Goal: Find specific page/section: Find specific page/section

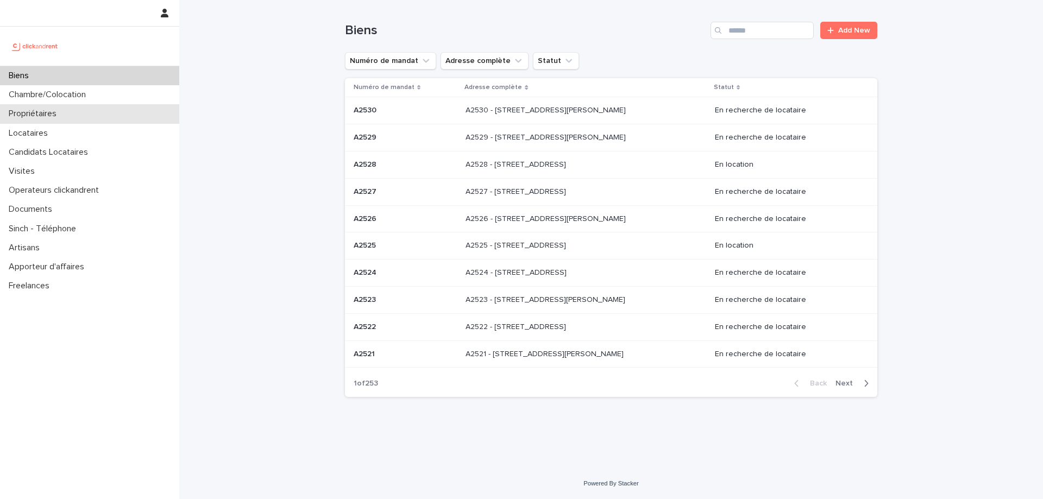
click at [70, 115] on div "Propriétaires" at bounding box center [89, 113] width 179 height 19
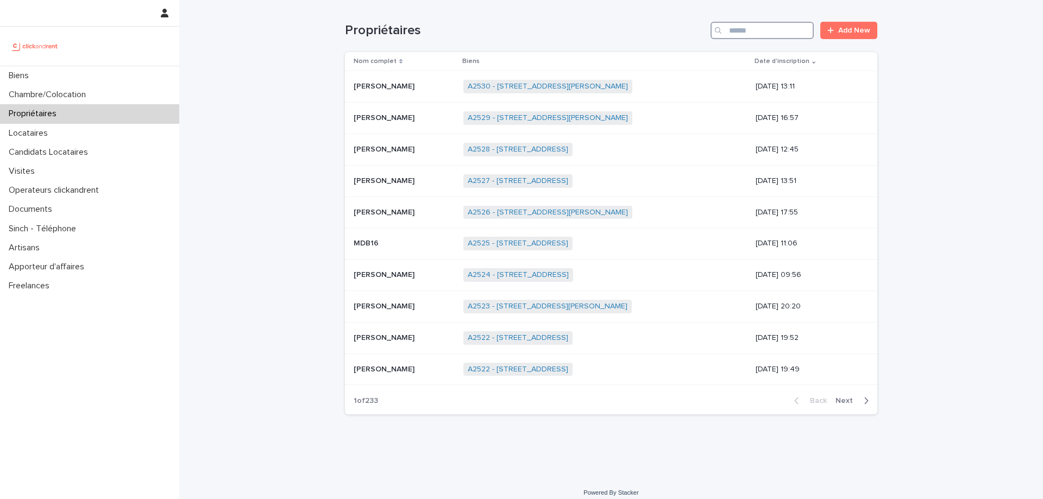
click at [765, 32] on input "Search" at bounding box center [761, 30] width 103 height 17
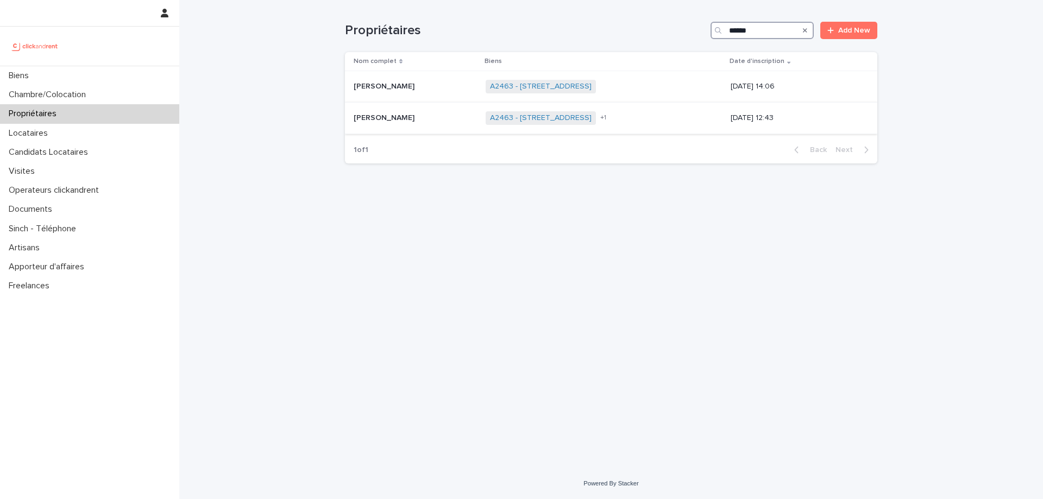
type input "******"
click at [415, 123] on div "Flore De Breuvery Flore De Breuvery" at bounding box center [415, 118] width 123 height 18
click at [514, 88] on link "A2463 - [STREET_ADDRESS]" at bounding box center [541, 86] width 102 height 9
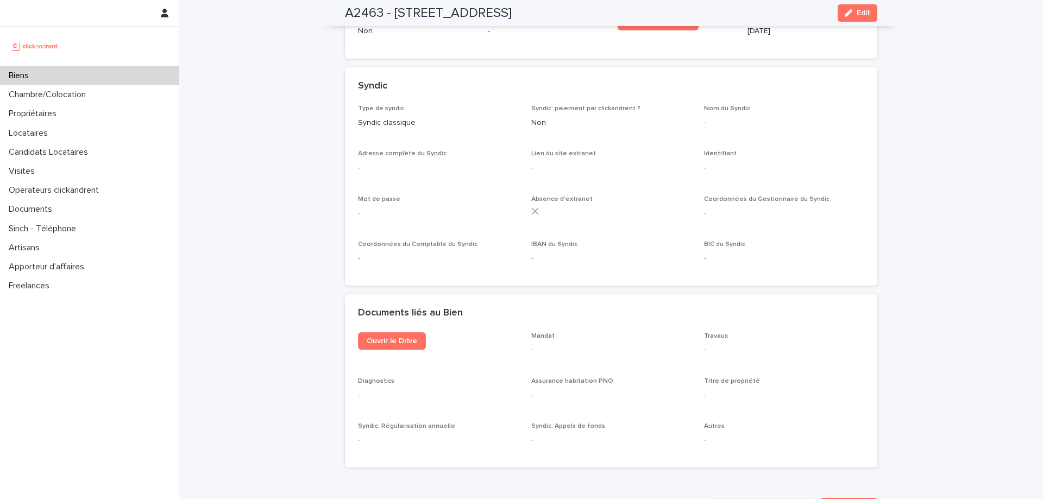
scroll to position [3638, 0]
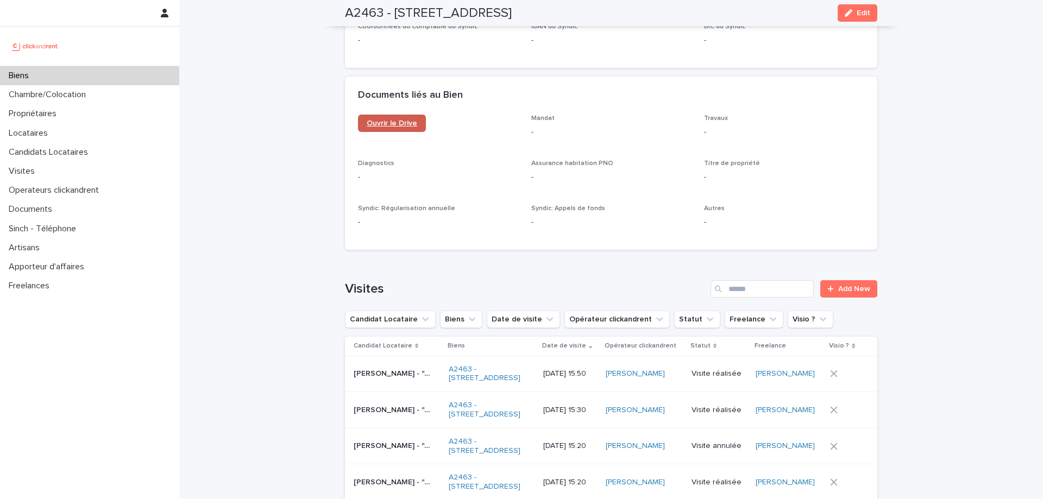
click at [388, 115] on link "Ouvrir le Drive" at bounding box center [392, 123] width 68 height 17
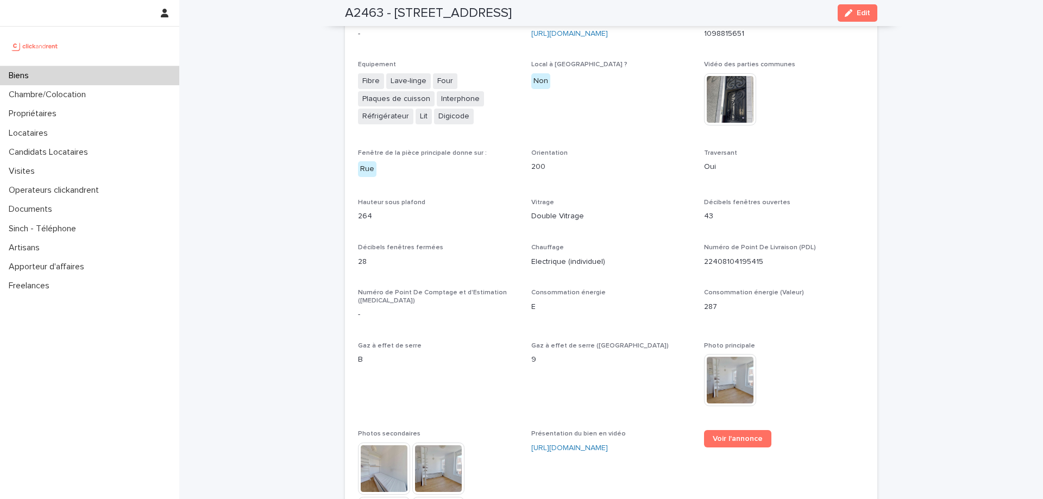
scroll to position [2172, 0]
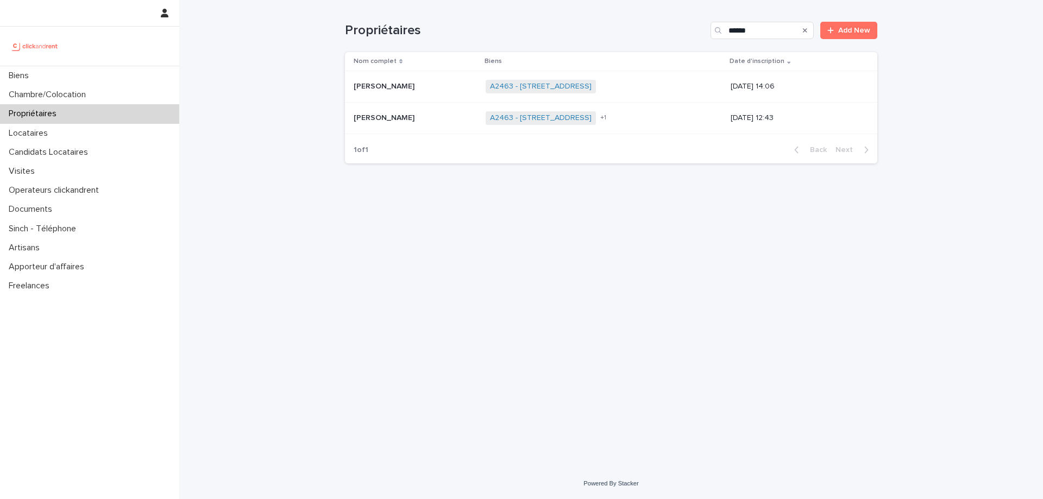
click at [413, 79] on div "[PERSON_NAME] [PERSON_NAME]" at bounding box center [415, 87] width 123 height 18
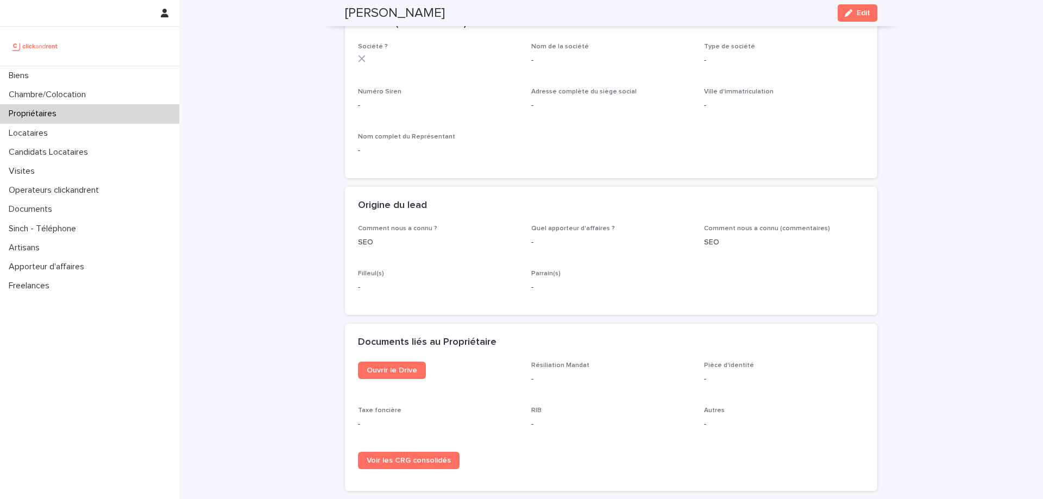
scroll to position [484, 0]
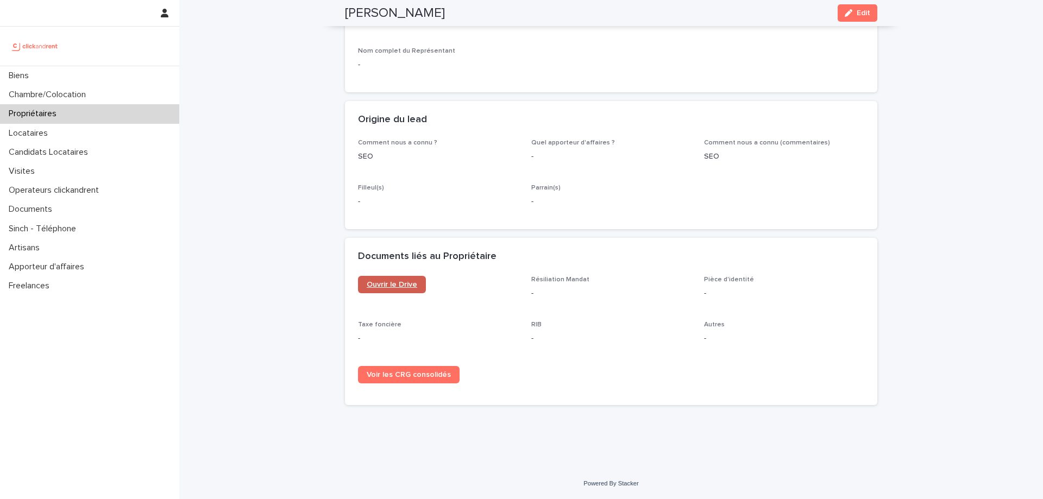
click at [387, 281] on span "Ouvrir le Drive" at bounding box center [392, 285] width 51 height 8
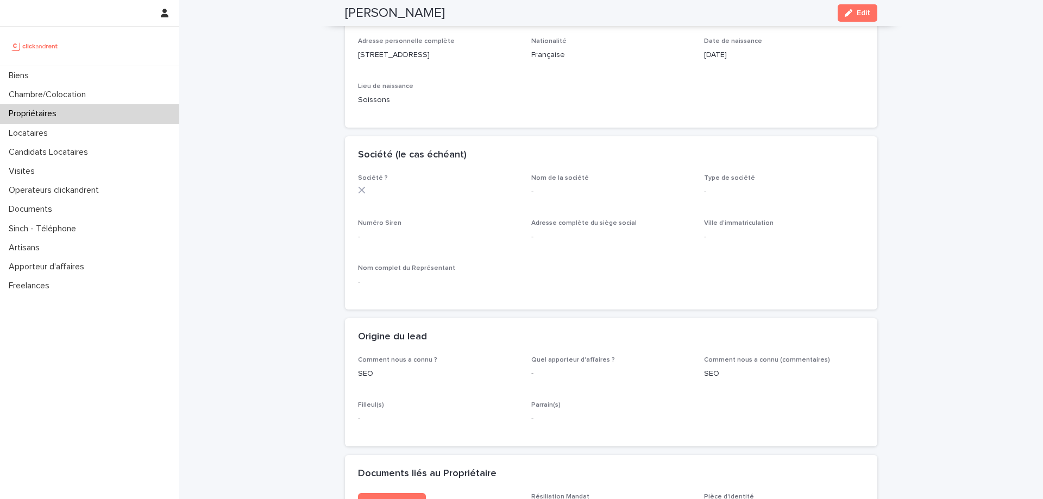
scroll to position [0, 0]
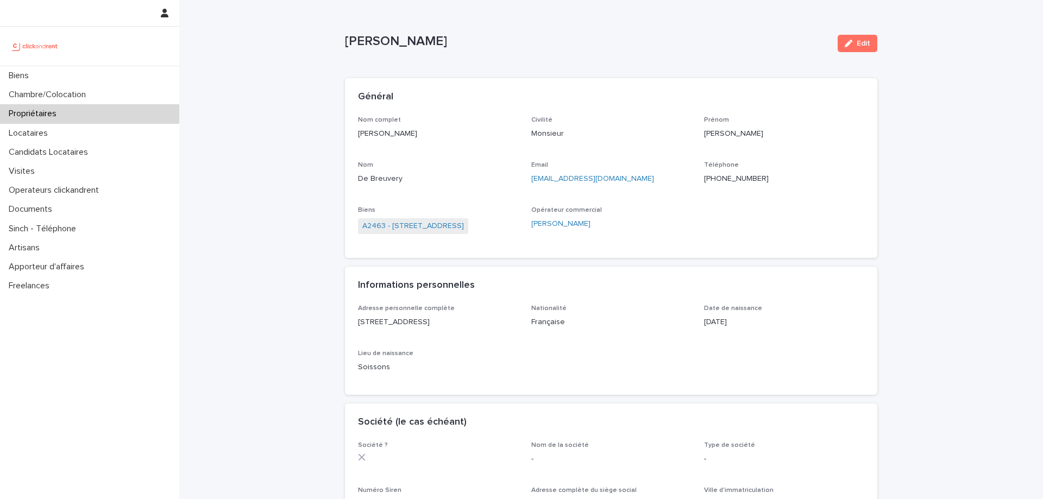
click at [43, 115] on p "Propriétaires" at bounding box center [34, 114] width 61 height 10
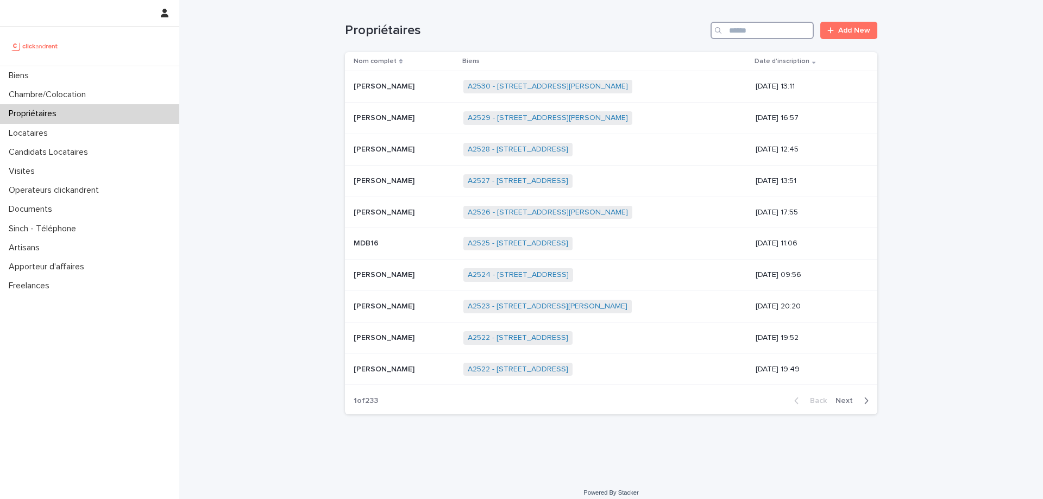
click at [762, 33] on input "Search" at bounding box center [761, 30] width 103 height 17
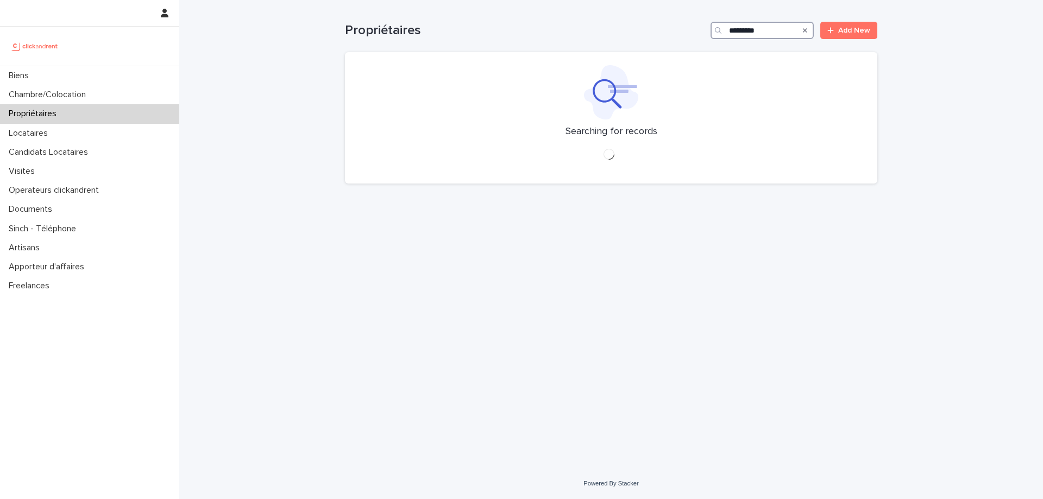
type input "*********"
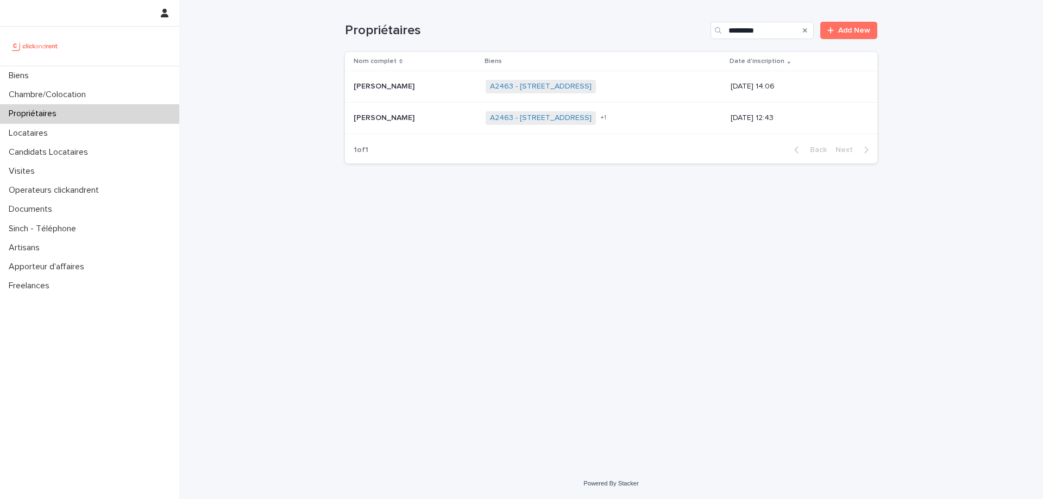
click at [406, 116] on p "[PERSON_NAME]" at bounding box center [385, 116] width 63 height 11
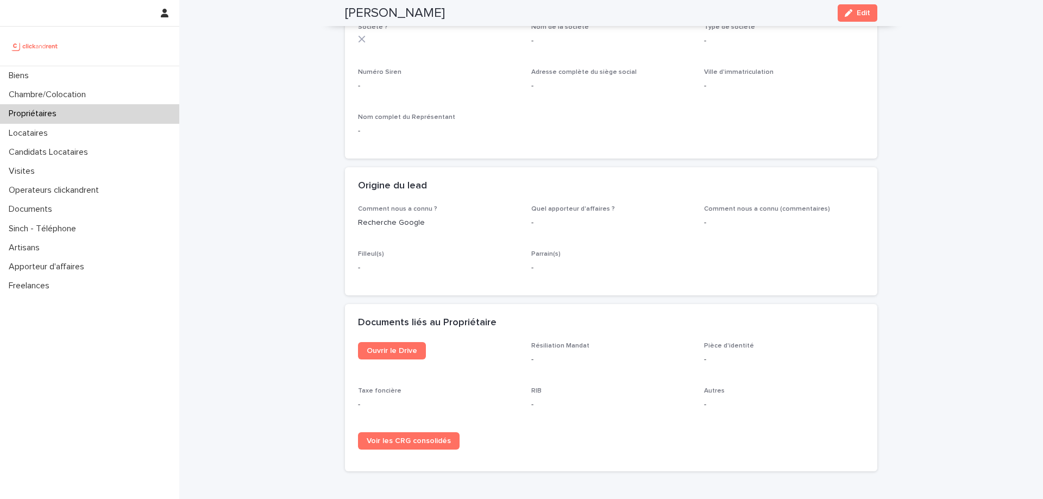
scroll to position [489, 0]
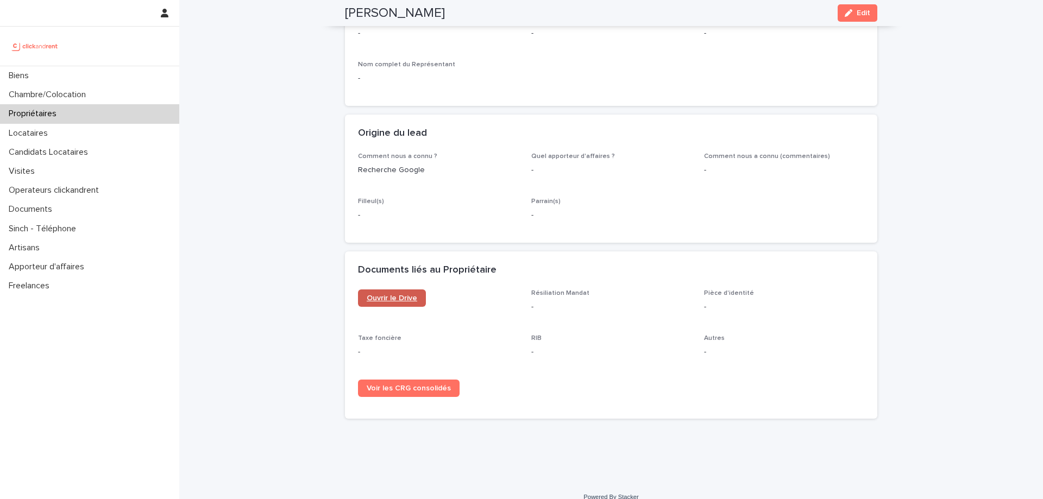
click at [392, 292] on link "Ouvrir le Drive" at bounding box center [392, 297] width 68 height 17
